Goal: Entertainment & Leisure: Consume media (video, audio)

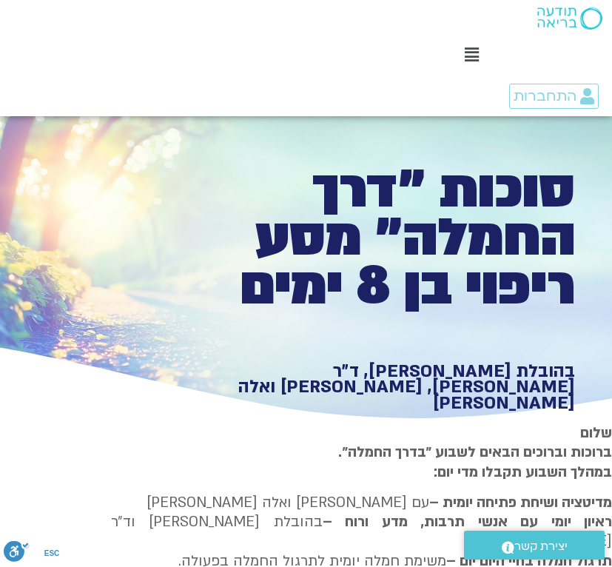
type input "851.4"
type input "3128.933333"
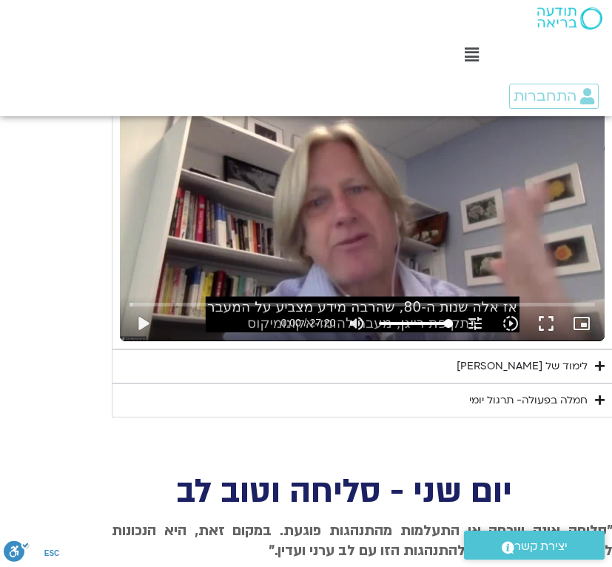
type input "851.4"
type input "3128.933333"
type input "851.4"
type input "3128.933333"
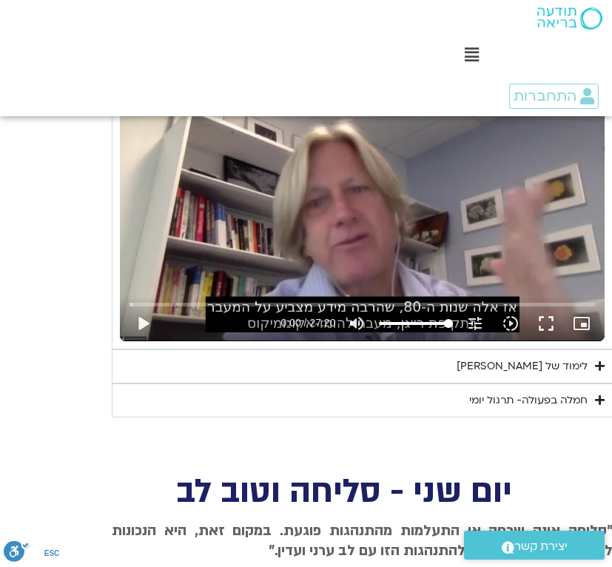
type input "851.4"
type input "3128.933333"
type input "851.4"
type input "3128.933333"
type input "851.4"
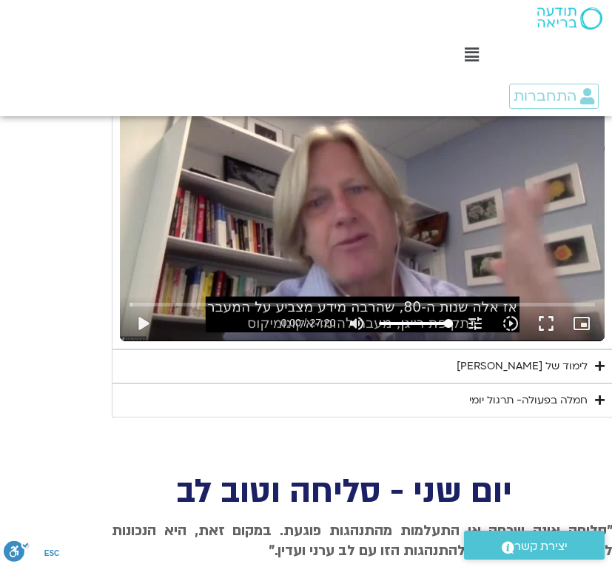
type input "3128.933333"
type input "851.4"
type input "3128.933333"
type input "851.4"
type input "3128.933333"
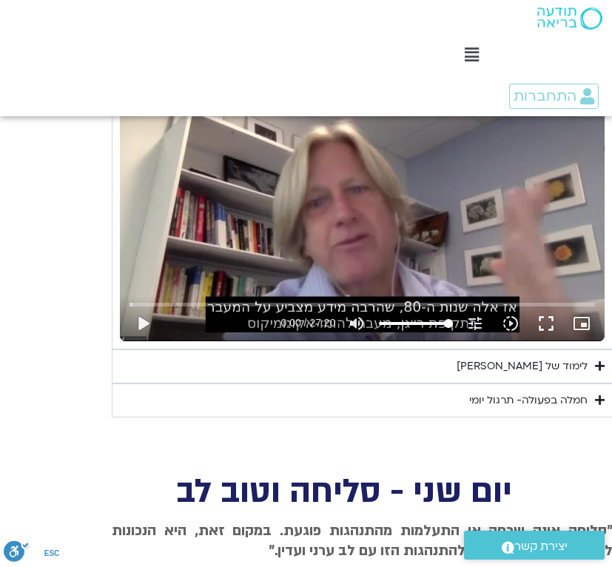
type input "851.4"
type input "3128.933333"
type input "851.4"
type input "3128.933333"
type input "851.4"
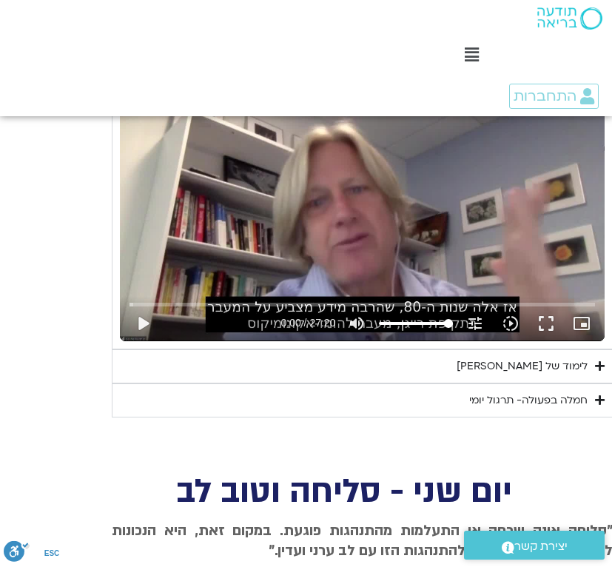
type input "3128.933333"
type input "851.4"
type input "3128.933333"
type input "851.4"
type input "3128.933333"
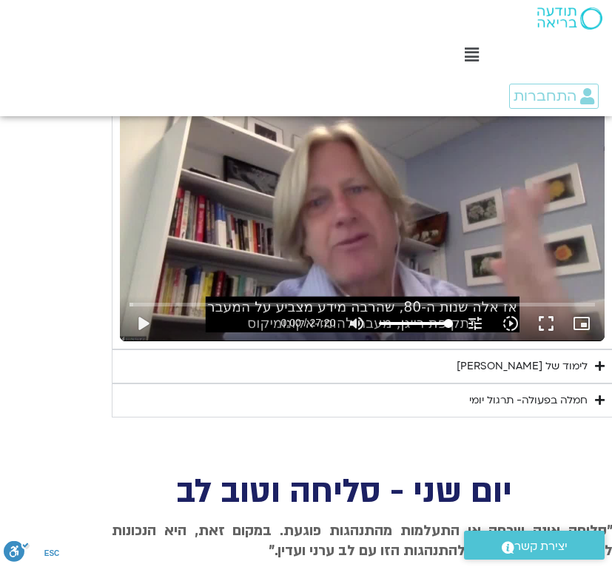
type input "851.4"
type input "3128.933333"
type input "851.4"
type input "3128.933333"
type input "851.4"
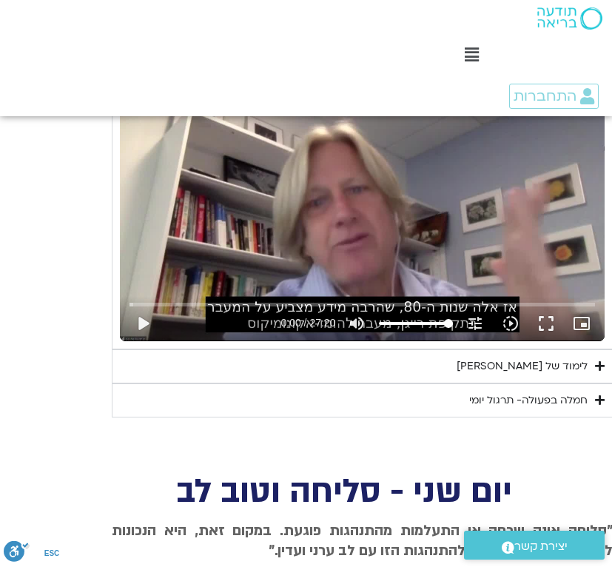
type input "3128.933333"
type input "851.4"
type input "3128.933333"
type input "851.4"
type input "3128.933333"
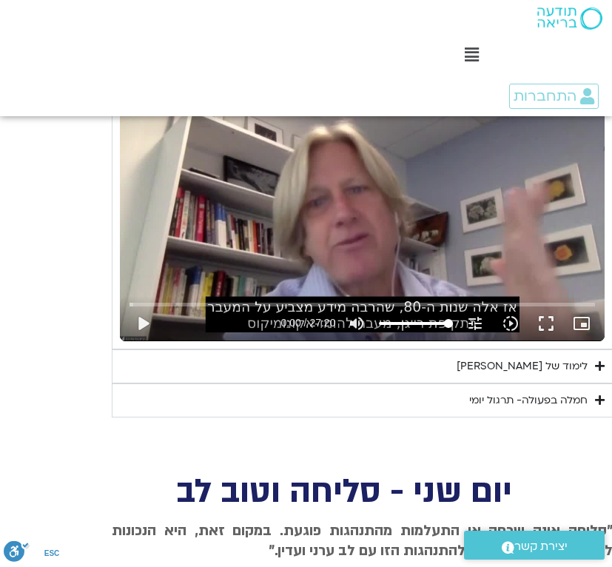
type input "851.4"
type input "3128.933333"
type input "851.4"
type input "3128.933333"
type input "851.4"
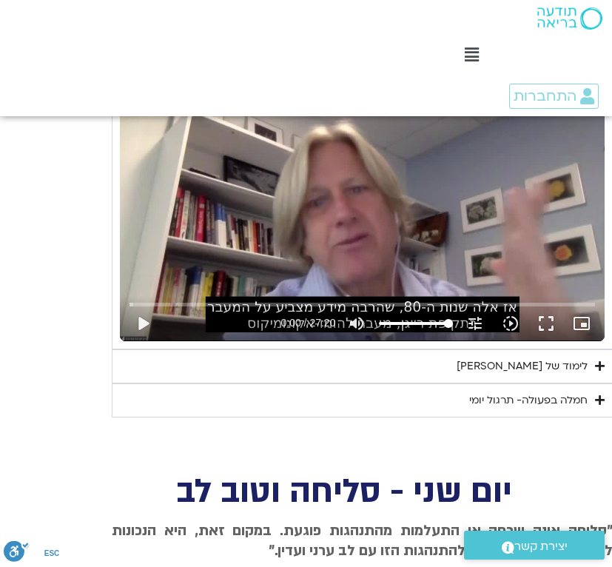
type input "3128.933333"
type input "851.4"
type input "3128.933333"
type input "851.4"
type input "3128.933333"
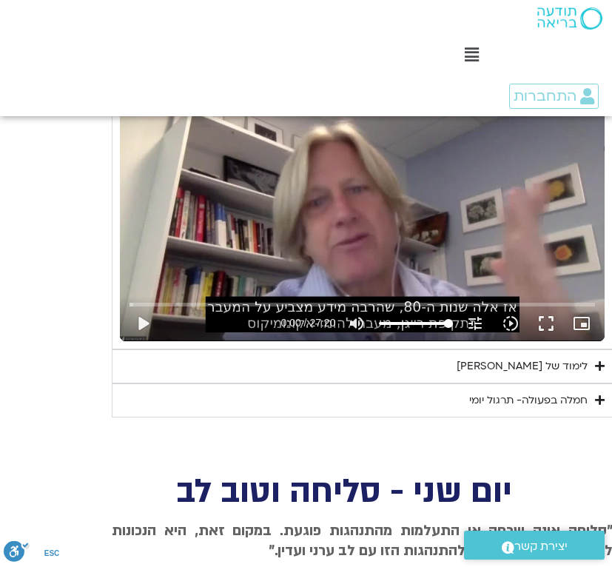
type input "851.4"
type input "3128.933333"
type input "851.4"
type input "3128.933333"
type input "851.4"
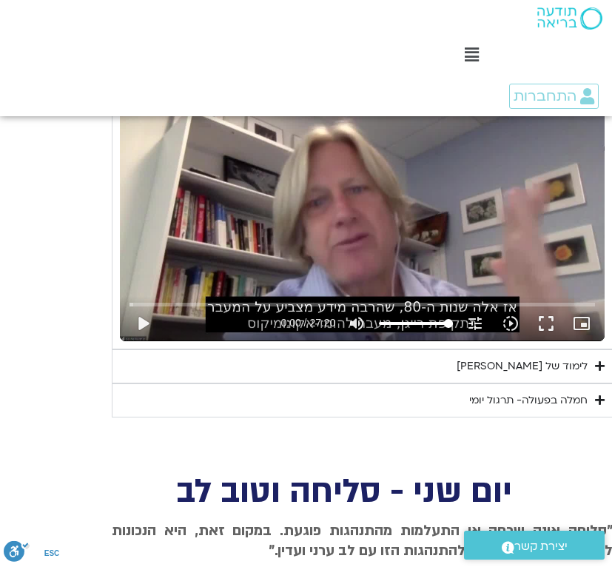
type input "3128.933333"
type input "851.4"
type input "3128.933333"
type input "851.4"
type input "3128.933333"
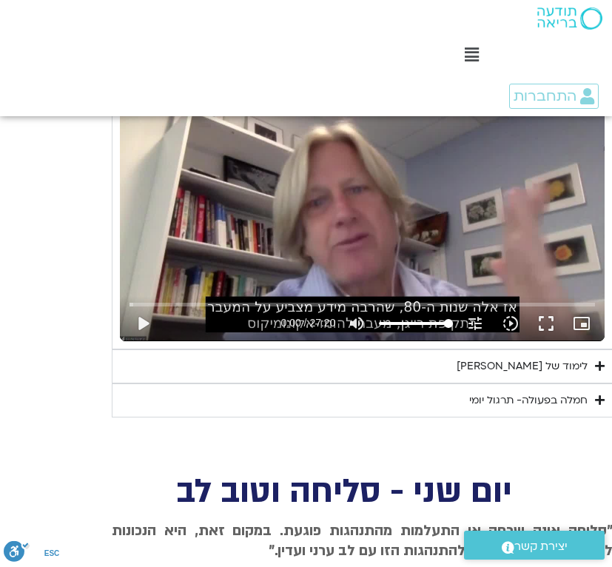
type input "851.4"
type input "3128.933333"
type input "851.4"
type input "3128.933333"
type input "851.4"
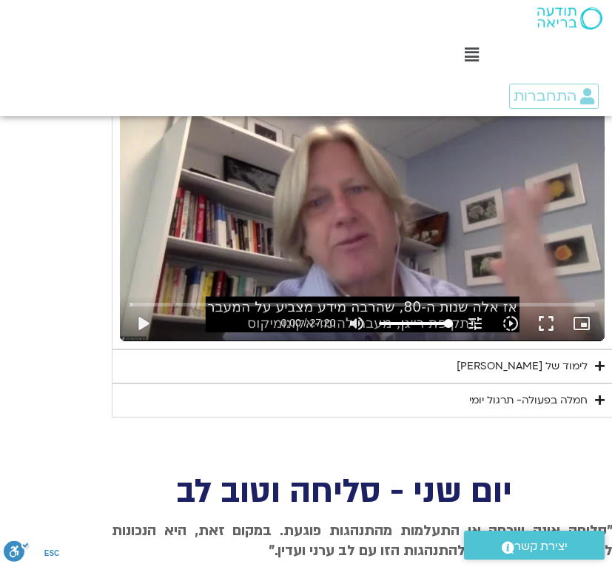
type input "3128.933333"
type input "851.4"
type input "3128.933333"
type input "851.4"
type input "3128.933333"
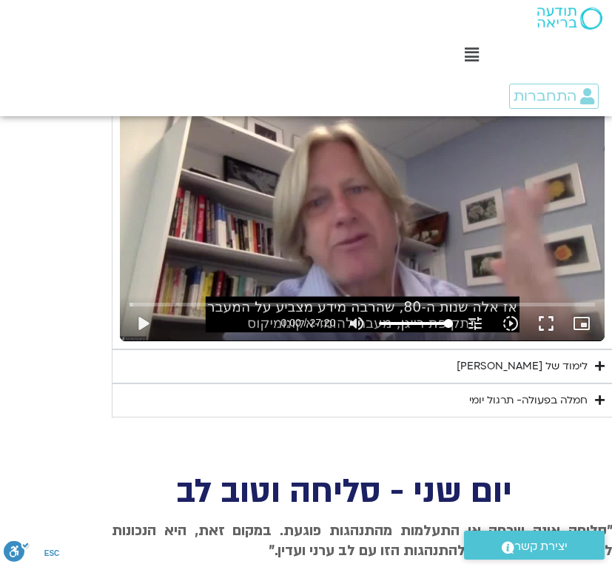
type input "851.4"
type input "3128.933333"
type input "851.4"
type input "3128.933333"
type input "851.4"
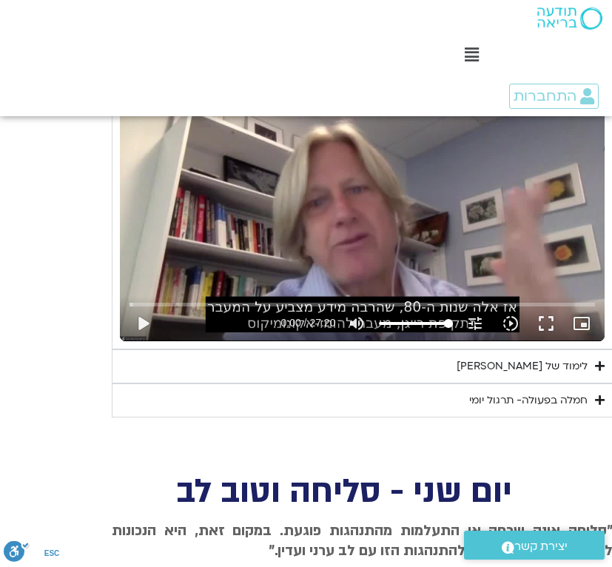
type input "3128.933333"
type input "851.4"
type input "3128.933333"
type input "851.4"
type input "3128.933333"
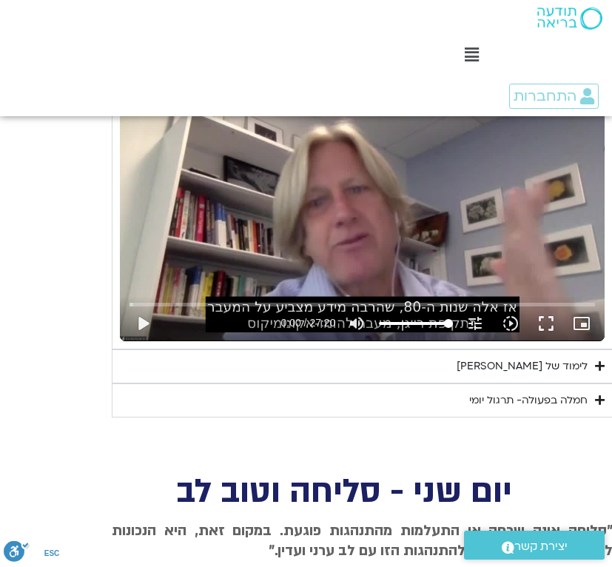
type input "851.4"
type input "3128.933333"
type input "851.4"
type input "3128.933333"
type input "851.4"
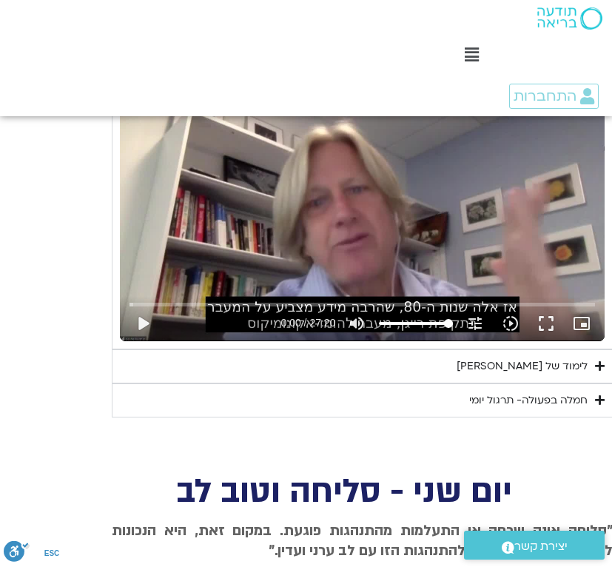
type input "3128.933333"
type input "851.4"
type input "3128.933333"
type input "851.4"
type input "3128.933333"
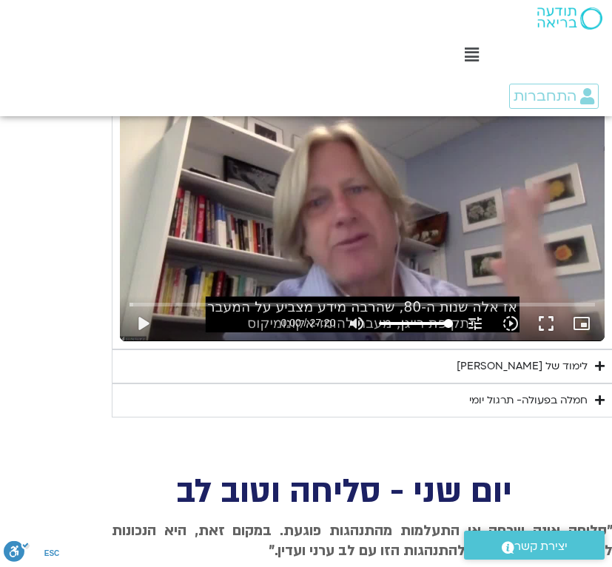
type input "851.4"
type input "3128.933333"
type input "851.4"
type input "3128.933333"
type input "851.4"
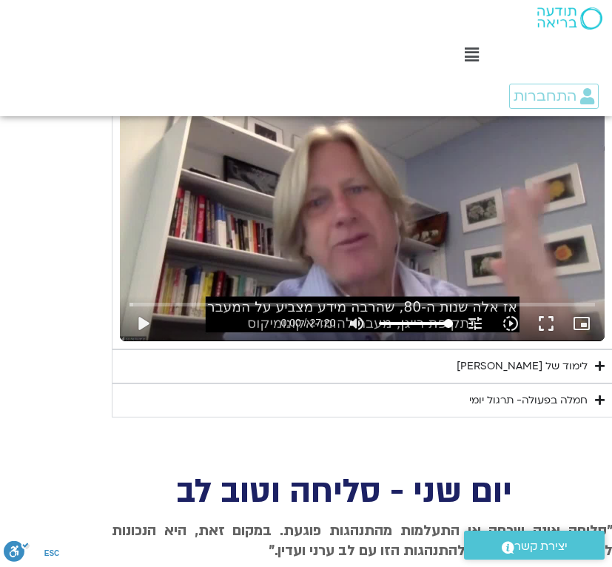
type input "3128.933333"
type input "851.4"
type input "3128.933333"
type input "851.4"
type input "3128.933333"
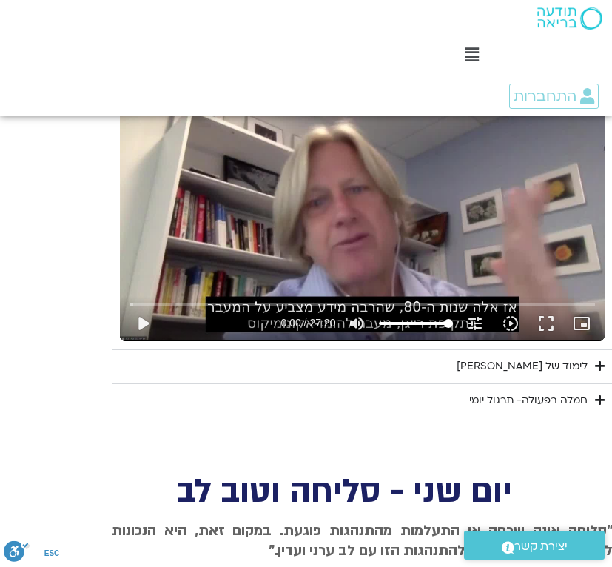
type input "851.4"
type input "3128.933333"
type input "851.4"
type input "3128.933333"
type input "851.4"
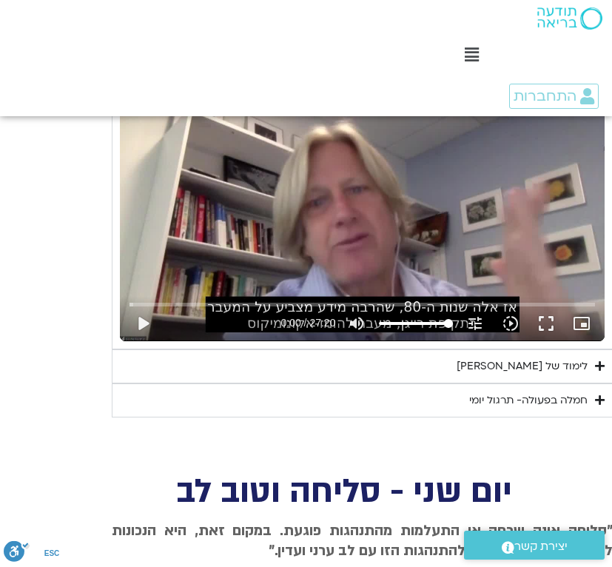
type input "3128.933333"
type input "851.4"
type input "3128.933333"
type input "851.4"
type input "3128.933333"
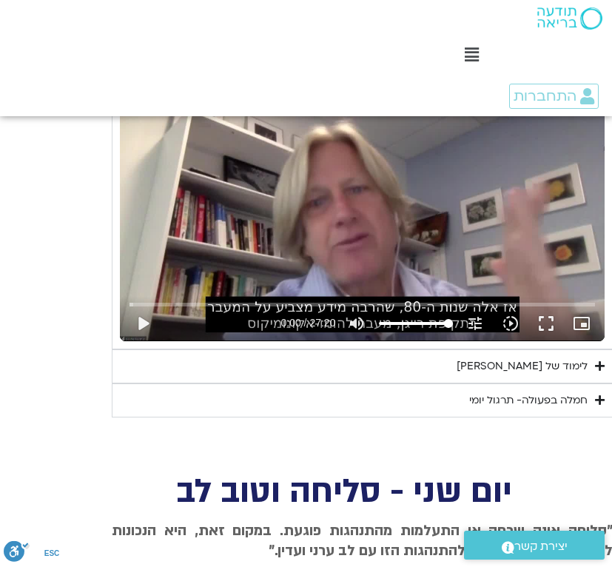
type input "851.4"
type input "3128.933333"
type input "851.4"
type input "3128.933333"
type input "851.4"
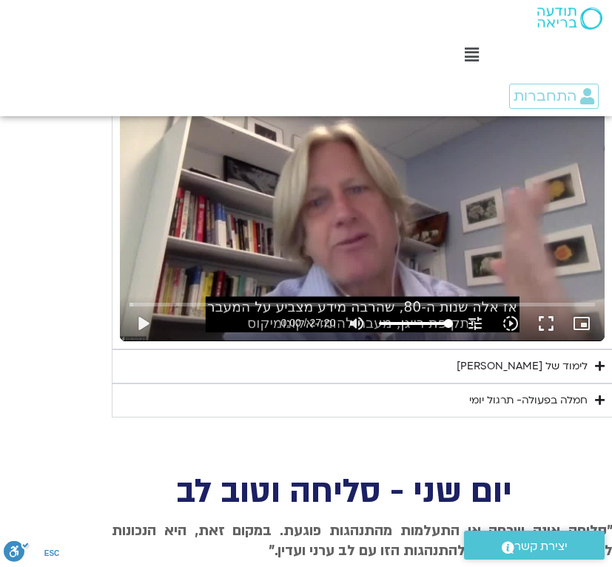
type input "3128.933333"
type input "851.4"
type input "3128.933333"
type input "851.4"
type input "3128.933333"
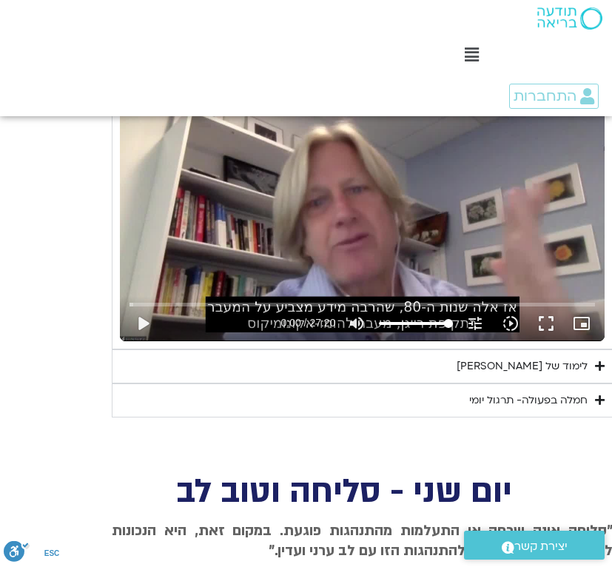
type input "851.4"
type input "3128.933333"
type input "851.4"
type input "3128.933333"
type input "851.4"
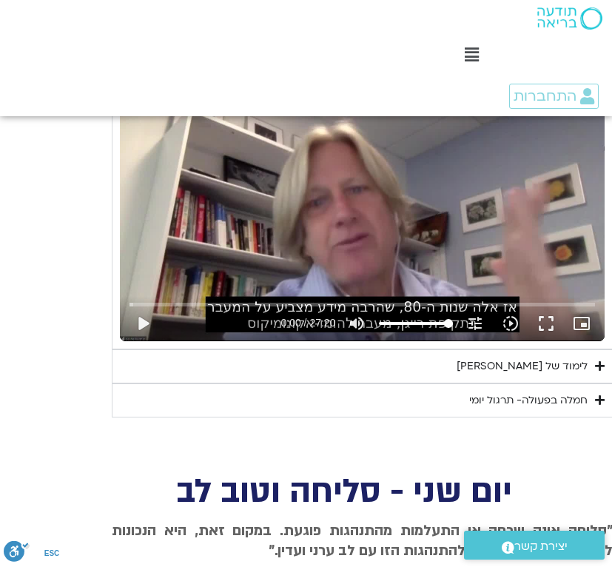
type input "3128.933333"
type input "851.4"
type input "3128.933333"
type input "851.4"
type input "3128.933333"
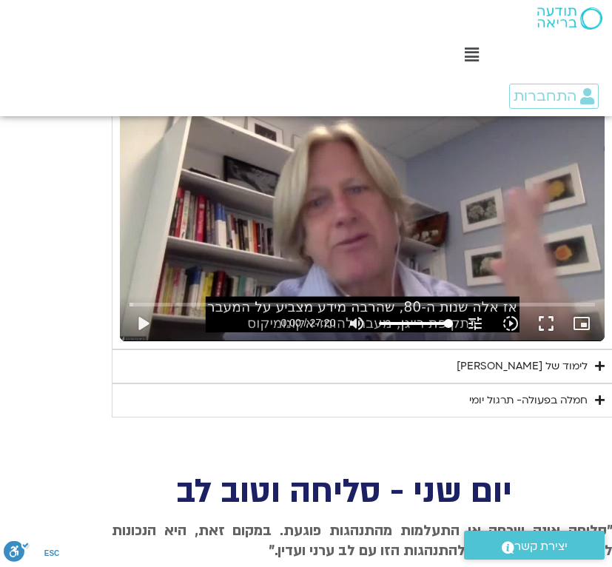
type input "851.4"
type input "3128.933333"
type input "851.4"
type input "3128.933333"
type input "851.4"
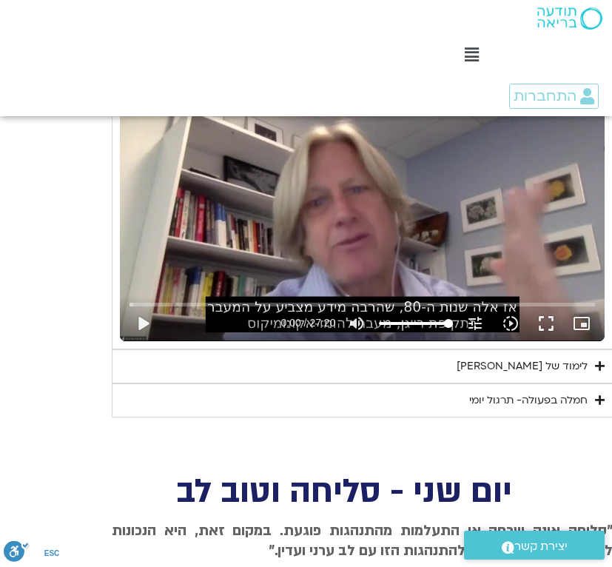
type input "3128.933333"
type input "851.4"
type input "3128.933333"
type input "851.4"
type input "3128.933333"
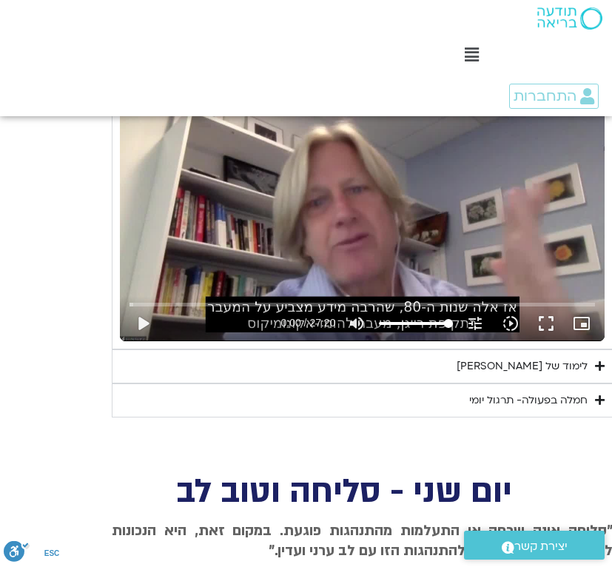
type input "851.4"
type input "3128.933333"
type input "851.4"
type input "3128.933333"
type input "851.4"
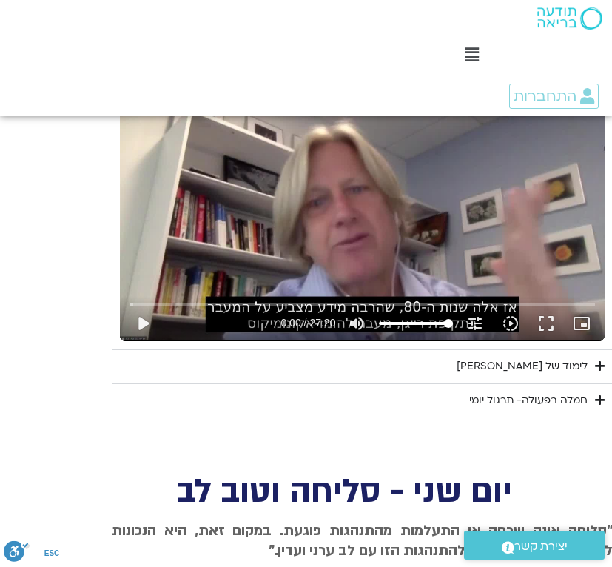
type input "3128.933333"
type input "851.4"
type input "3128.933333"
type input "851.4"
type input "3128.933333"
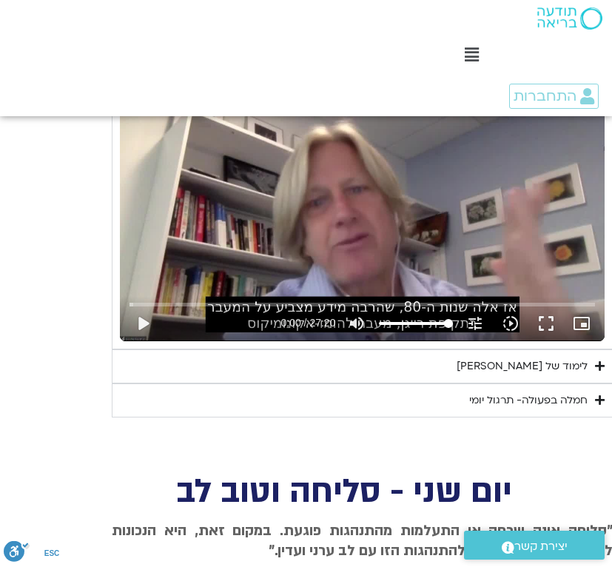
type input "851.4"
type input "3128.933333"
type input "851.4"
type input "3128.933333"
type input "851.4"
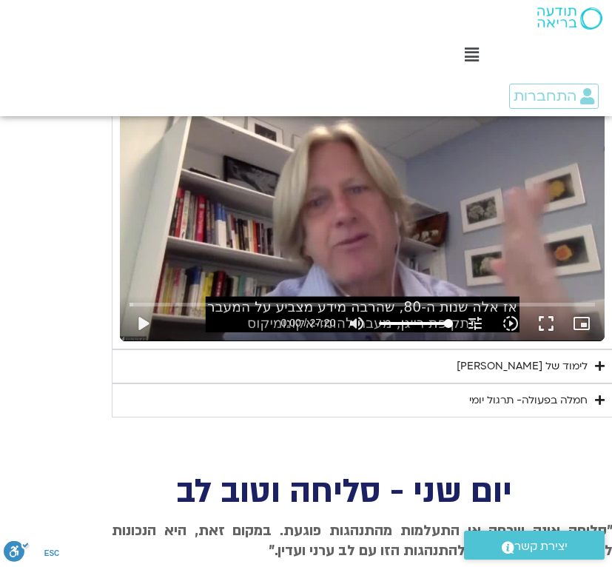
type input "3128.933333"
type input "851.4"
type input "3128.933333"
type input "851.4"
type input "3128.933333"
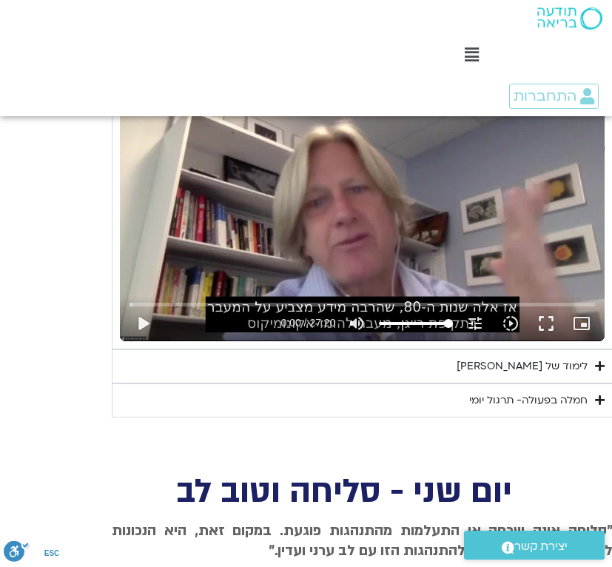
type input "851.4"
type input "3128.933333"
type input "851.4"
type input "3128.933333"
type input "851.4"
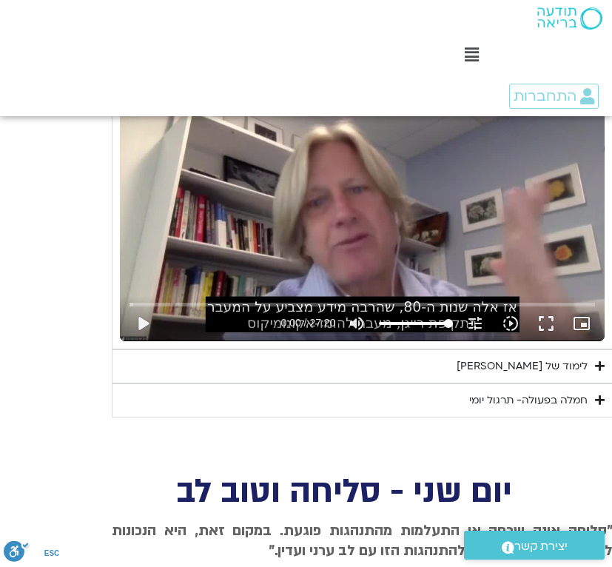
type input "3128.933333"
type input "851.4"
type input "3128.933333"
type input "851.4"
type input "3128.933333"
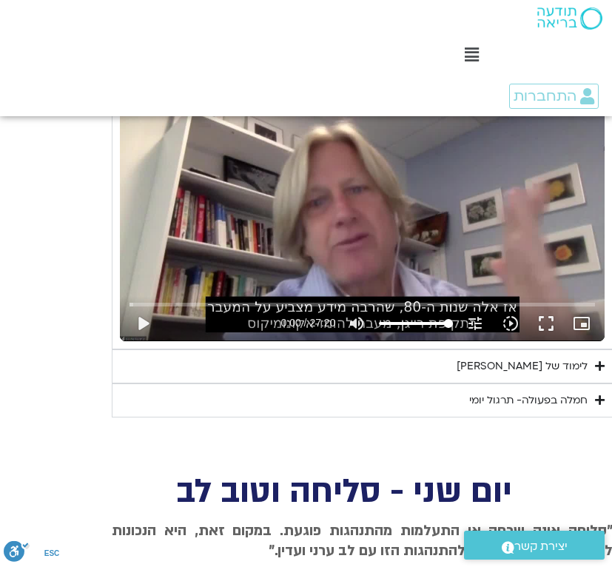
type input "851.4"
type input "3128.933333"
type input "851.4"
type input "3128.933333"
type input "851.4"
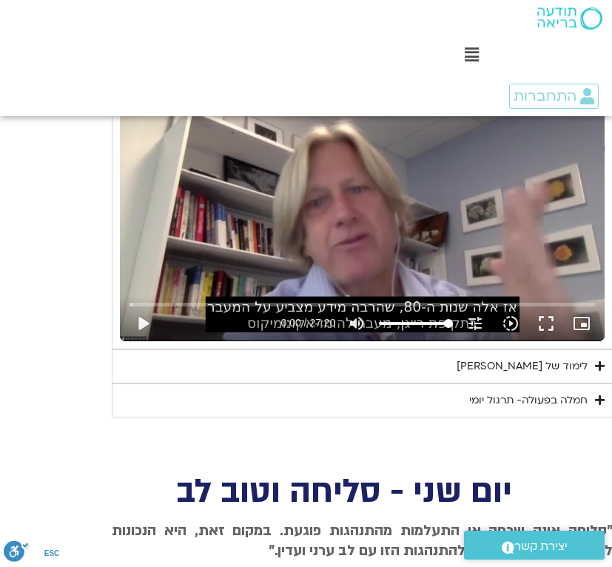
type input "3128.933333"
type input "851.4"
type input "3128.933333"
type input "851.4"
type input "3128.933333"
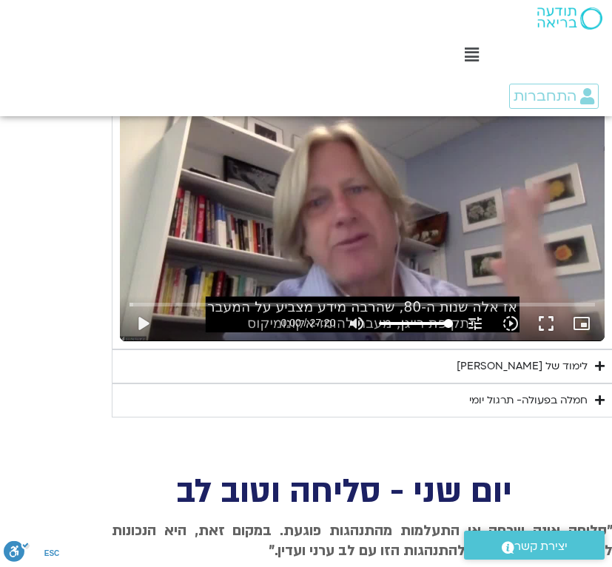
type input "851.4"
type input "3128.933333"
type input "851.4"
type input "3128.933333"
type input "851.4"
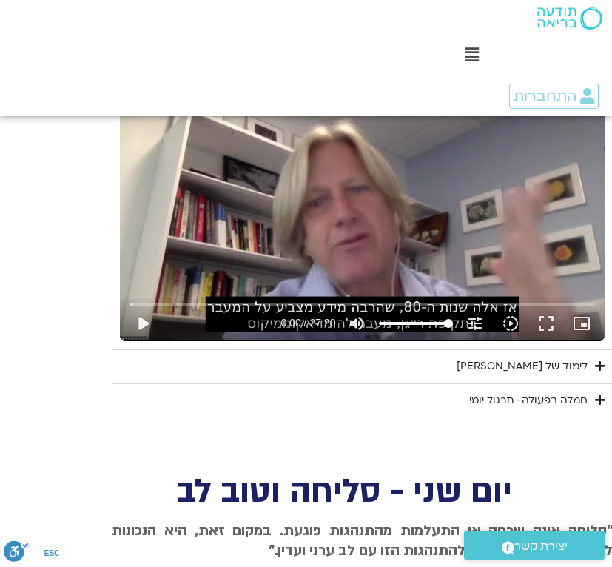
type input "3128.933333"
type input "851.4"
type input "3128.933333"
type input "851.4"
type input "3128.933333"
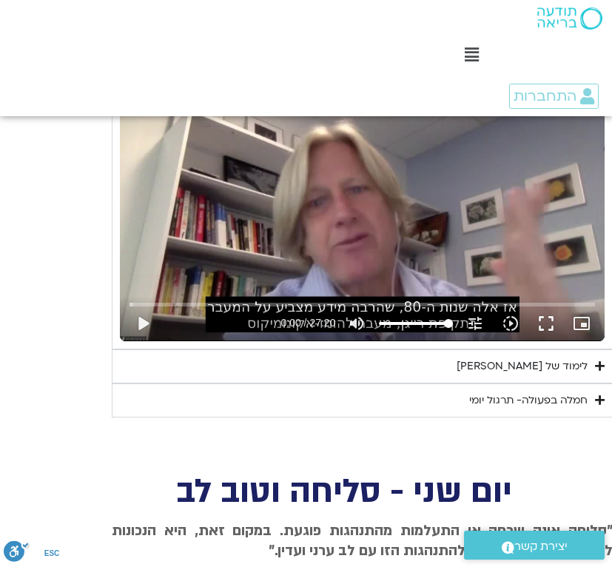
type input "851.4"
type input "3128.933333"
type input "851.4"
type input "3128.933333"
type input "851.4"
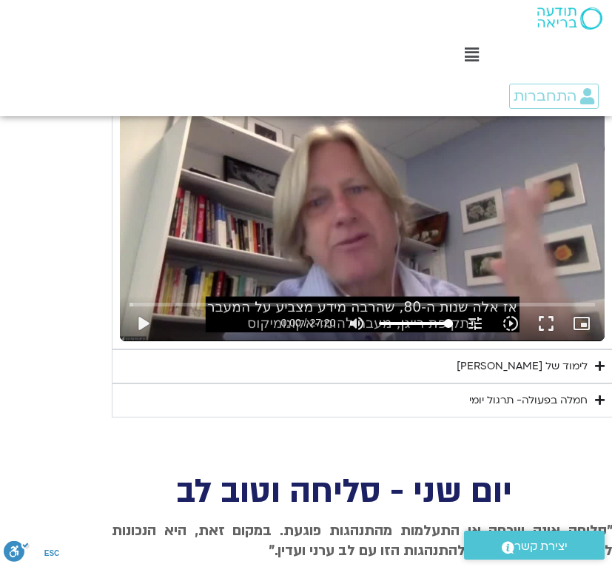
type input "3128.933333"
type input "851.4"
type input "3128.933333"
type input "851.4"
type input "3128.933333"
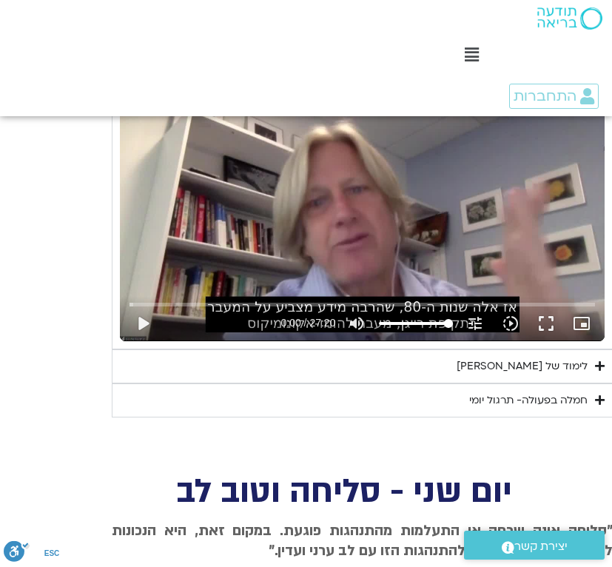
type input "851.4"
type input "3128.933333"
type input "851.4"
type input "3128.933333"
